Goal: Check status: Check status

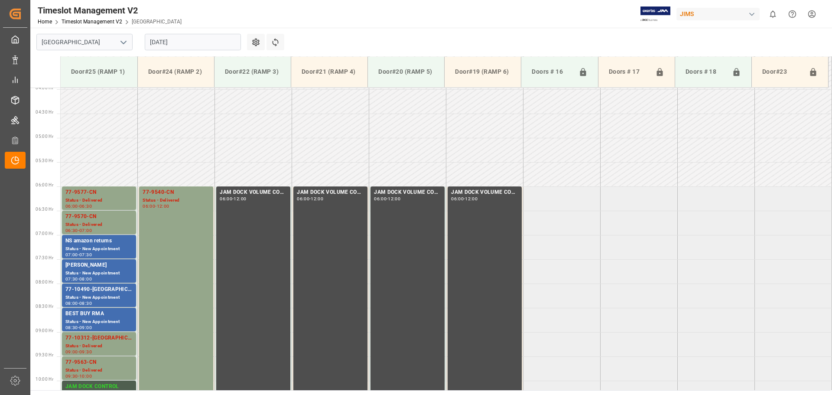
scroll to position [90, 0]
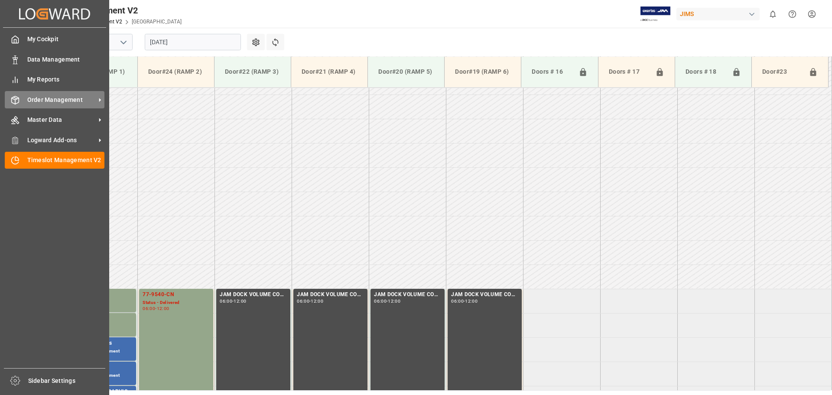
click at [45, 100] on span "Order Management" at bounding box center [61, 99] width 68 height 9
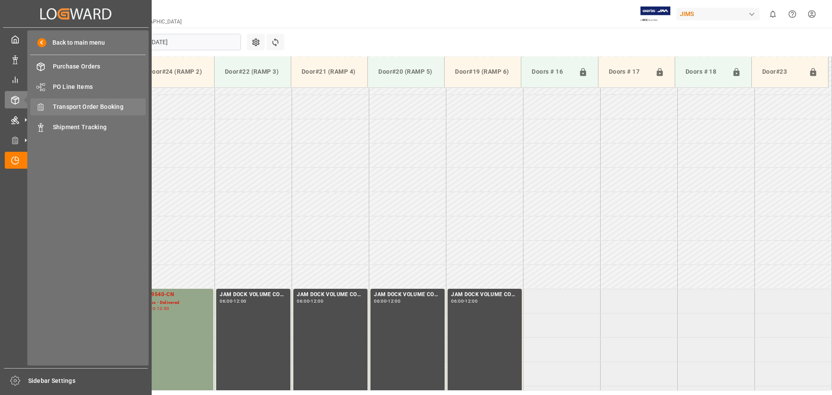
click at [112, 112] on div "Transport Order Booking Transport Order Booking" at bounding box center [87, 106] width 115 height 17
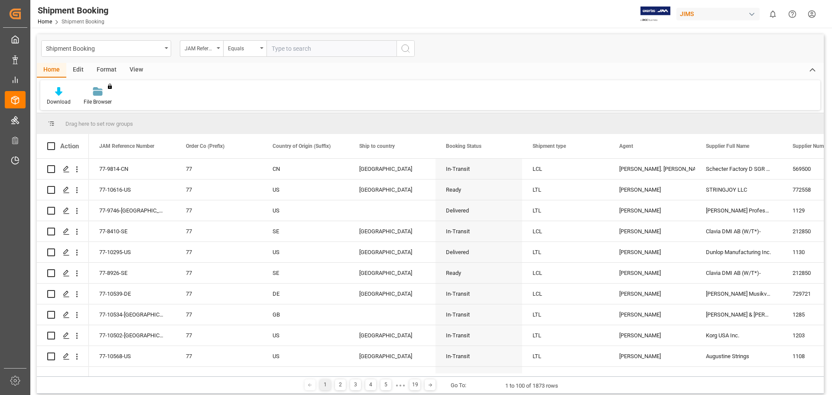
click at [329, 47] on input "text" at bounding box center [331, 48] width 130 height 16
paste input "77-10517-US"
click at [387, 48] on input "77-10517-US" at bounding box center [331, 48] width 130 height 16
type input "77-10517-US"
click at [402, 52] on icon "search button" at bounding box center [405, 48] width 10 height 10
